Goal: Navigation & Orientation: Find specific page/section

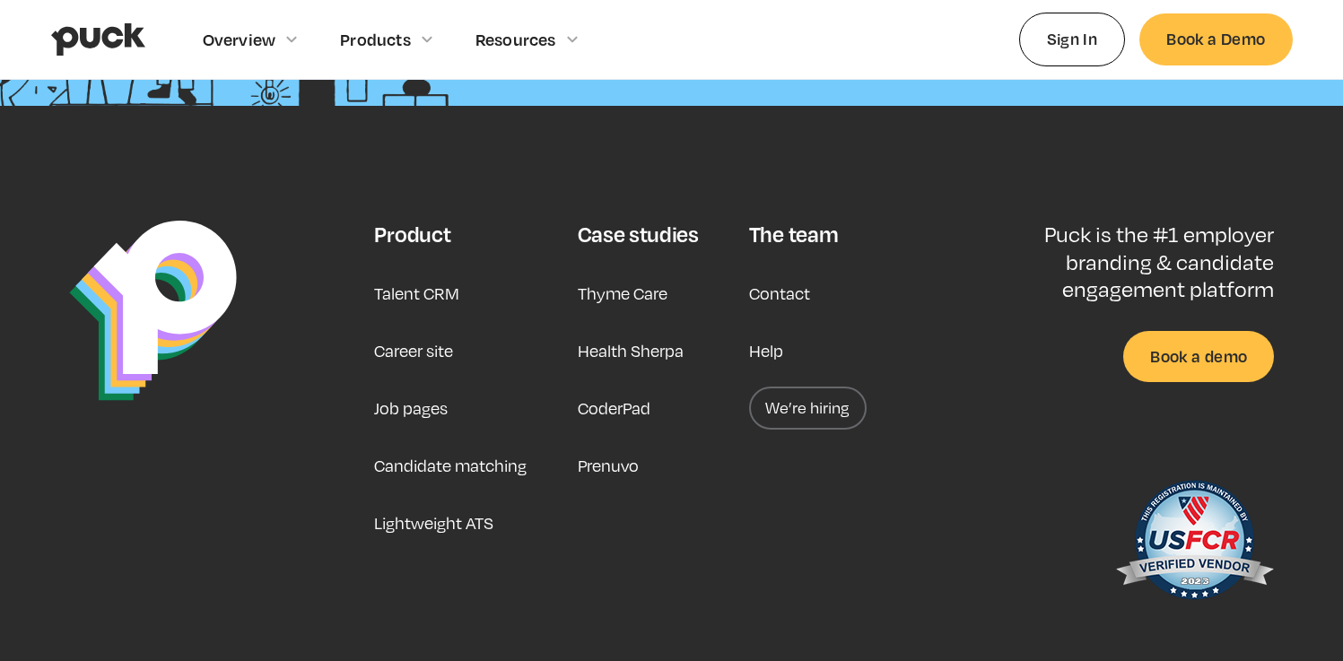
scroll to position [4641, 0]
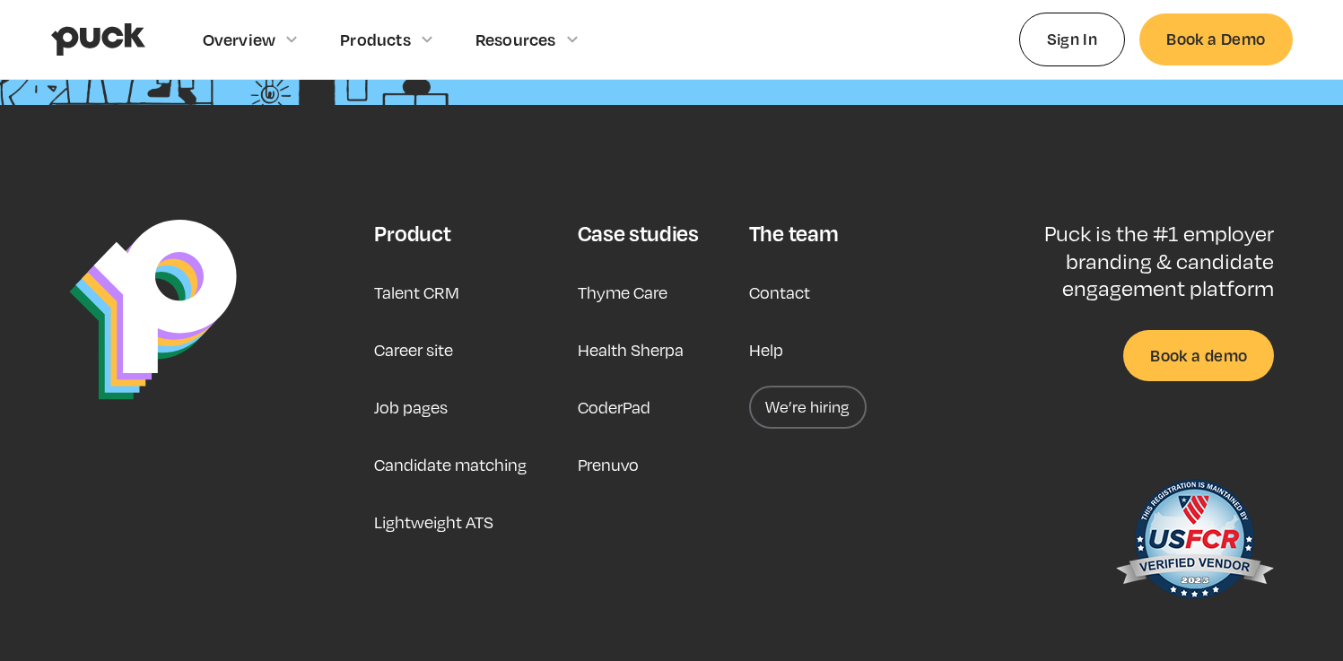
click at [100, 36] on img "home" at bounding box center [98, 39] width 94 height 34
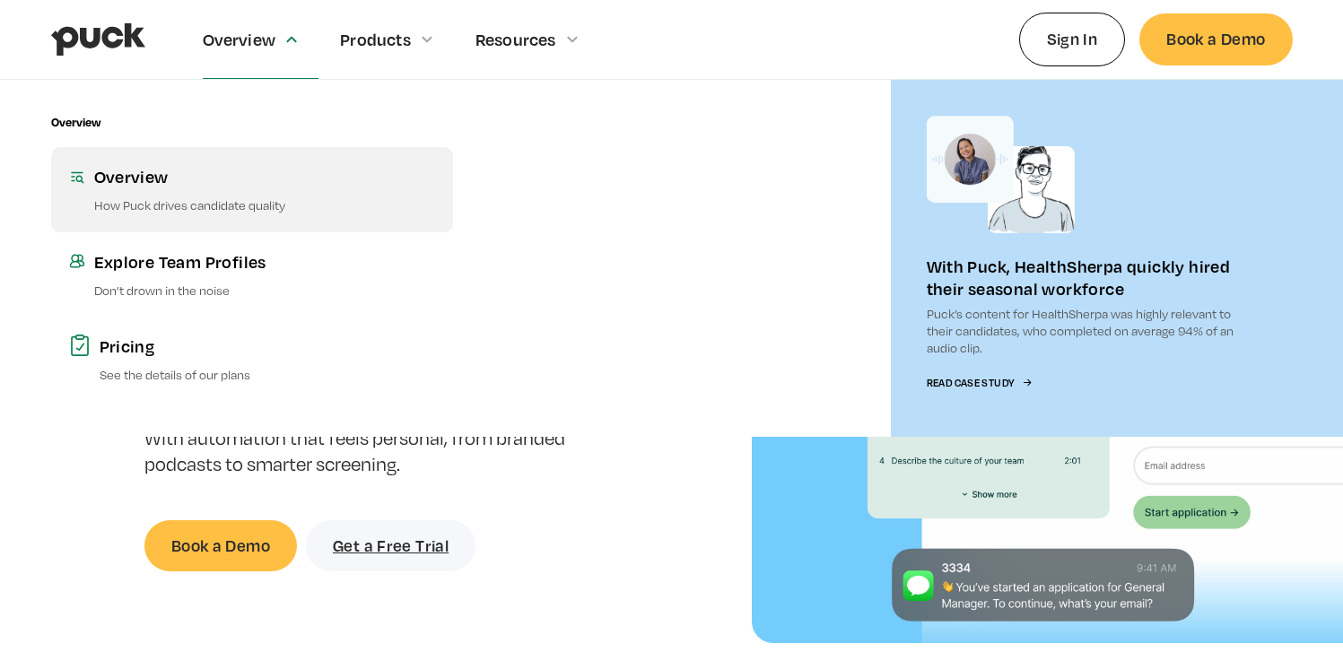
click at [157, 188] on link "Overview How Puck drives candidate quality" at bounding box center [252, 189] width 402 height 84
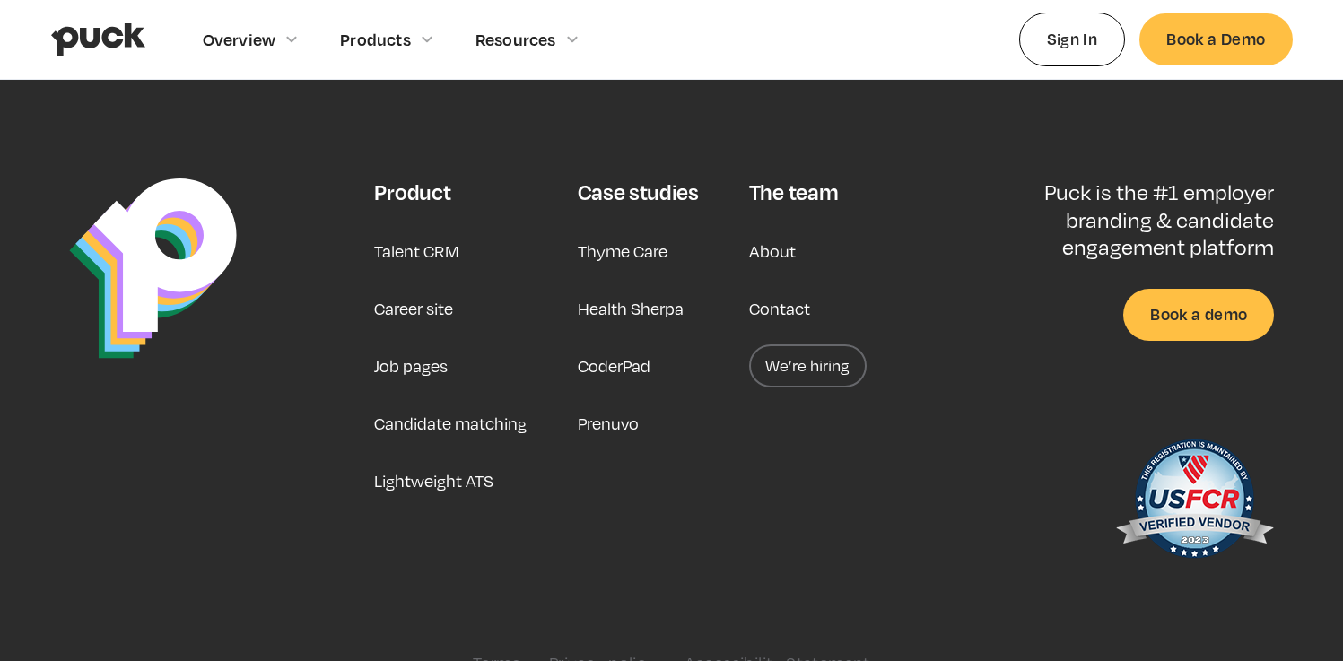
scroll to position [2934, 0]
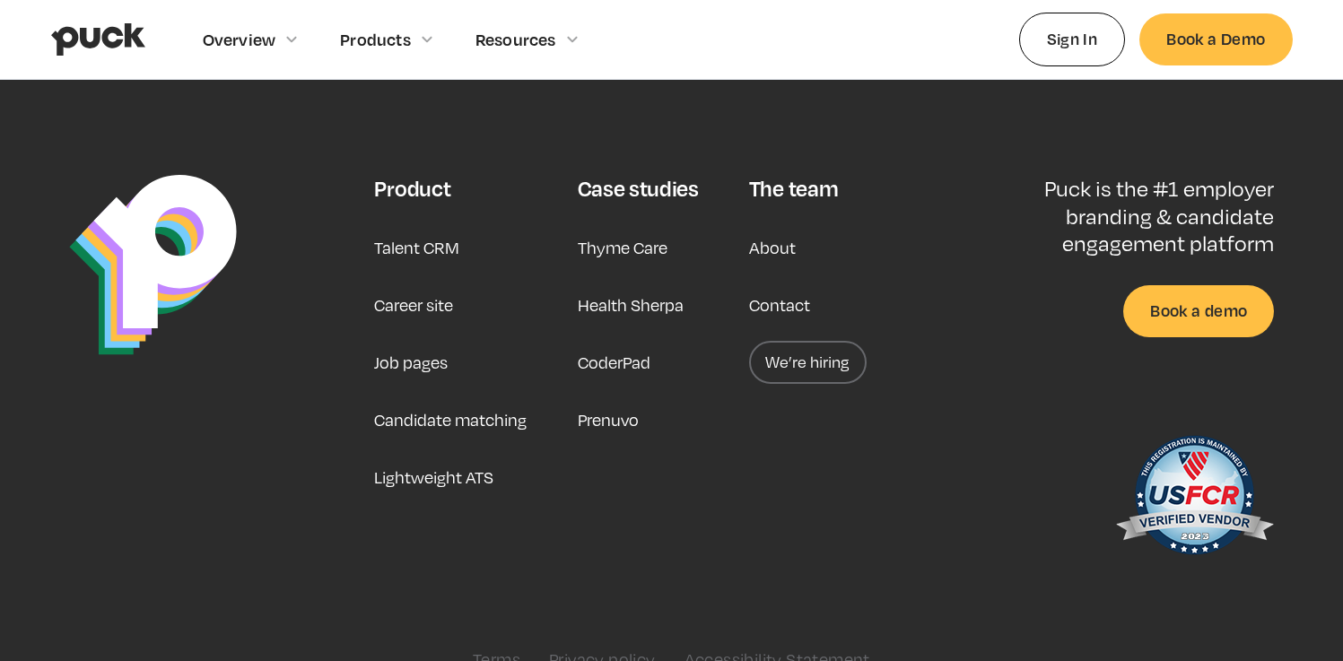
click at [433, 226] on link "Talent CRM" at bounding box center [416, 247] width 85 height 43
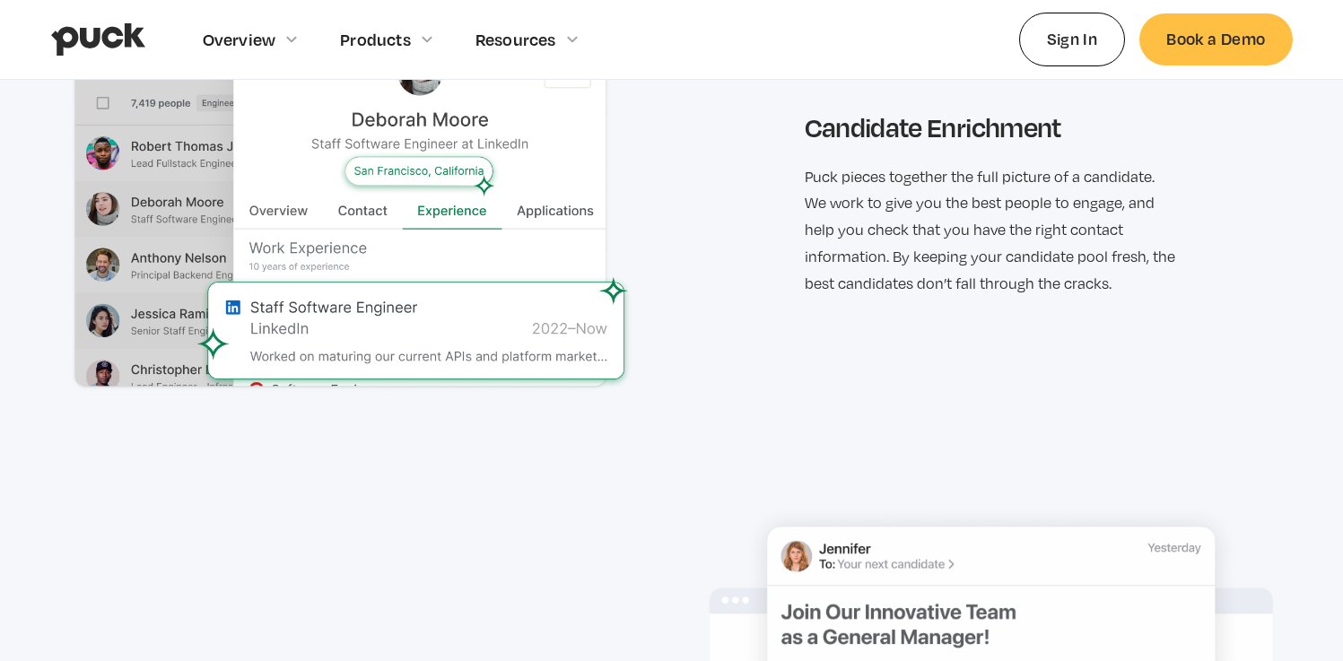
scroll to position [2256, 0]
